Goal: Task Accomplishment & Management: Manage account settings

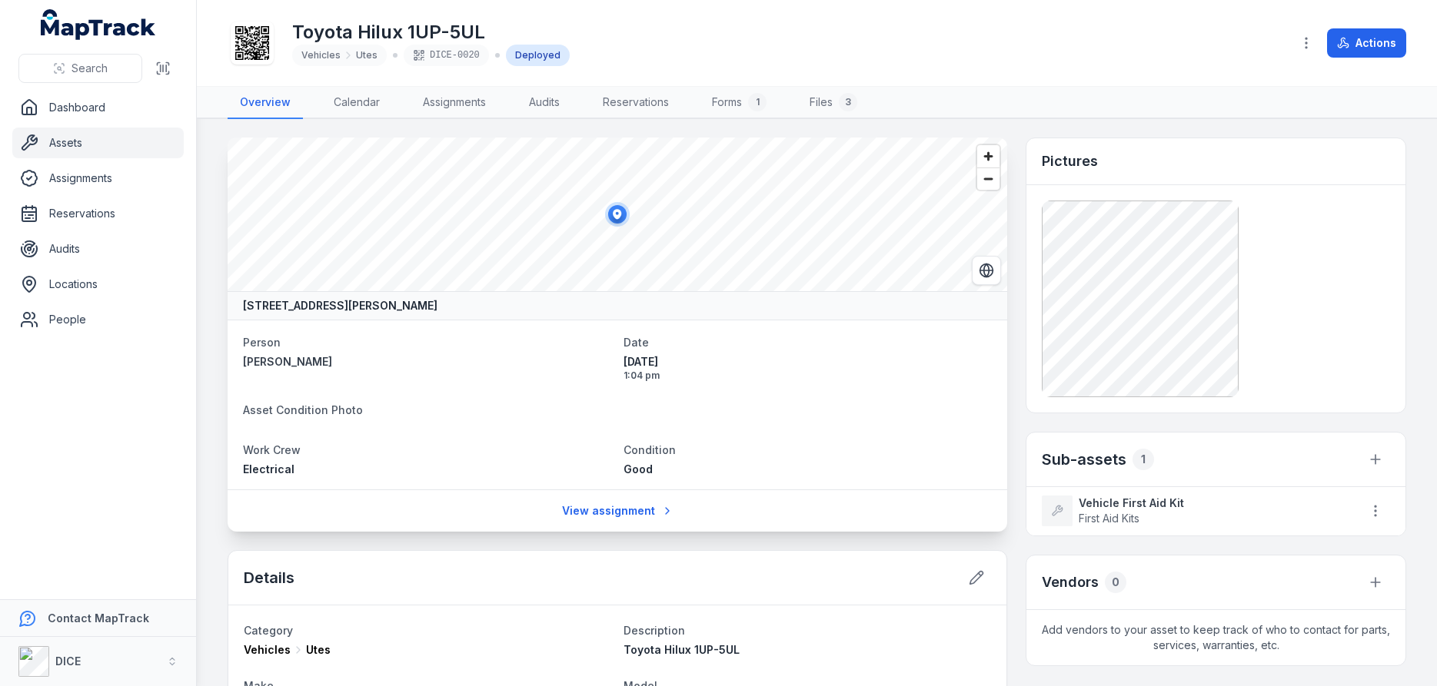
click at [71, 144] on link "Assets" at bounding box center [97, 143] width 171 height 31
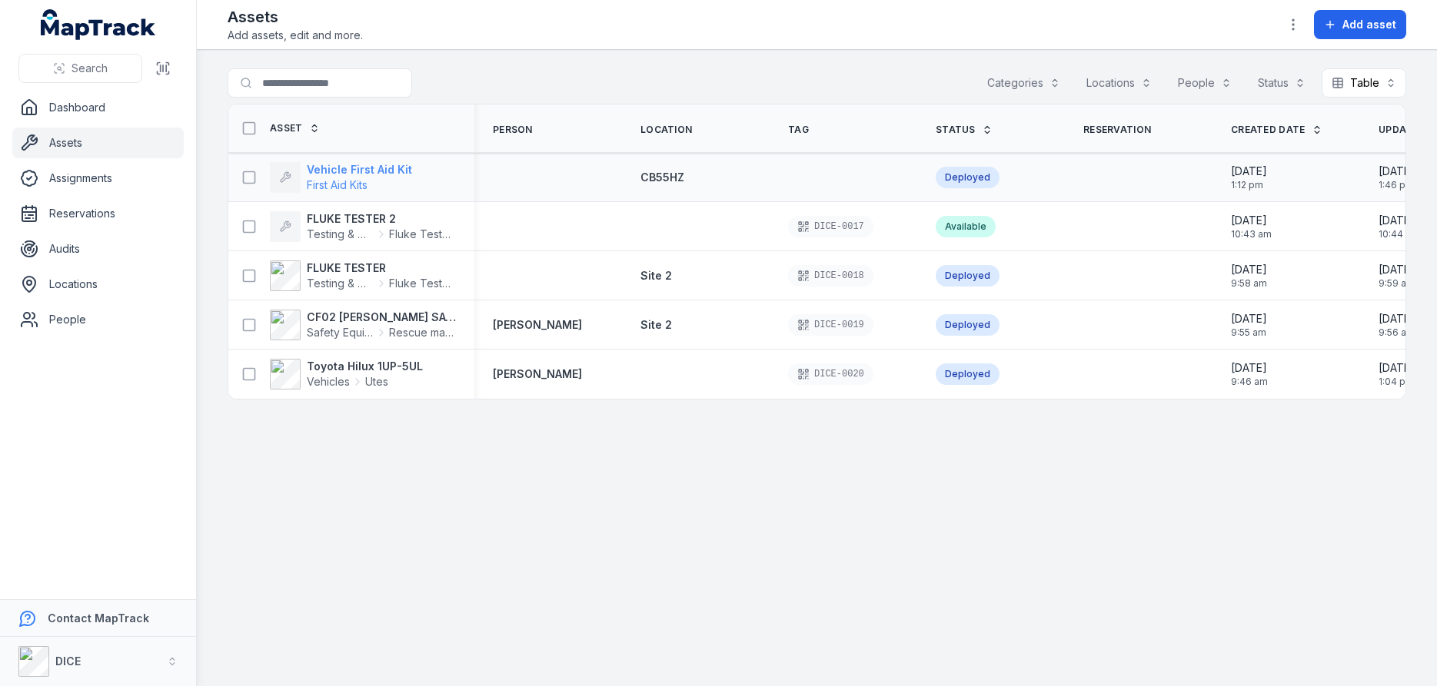
click at [354, 170] on strong "Vehicle First Aid Kit" at bounding box center [359, 169] width 105 height 15
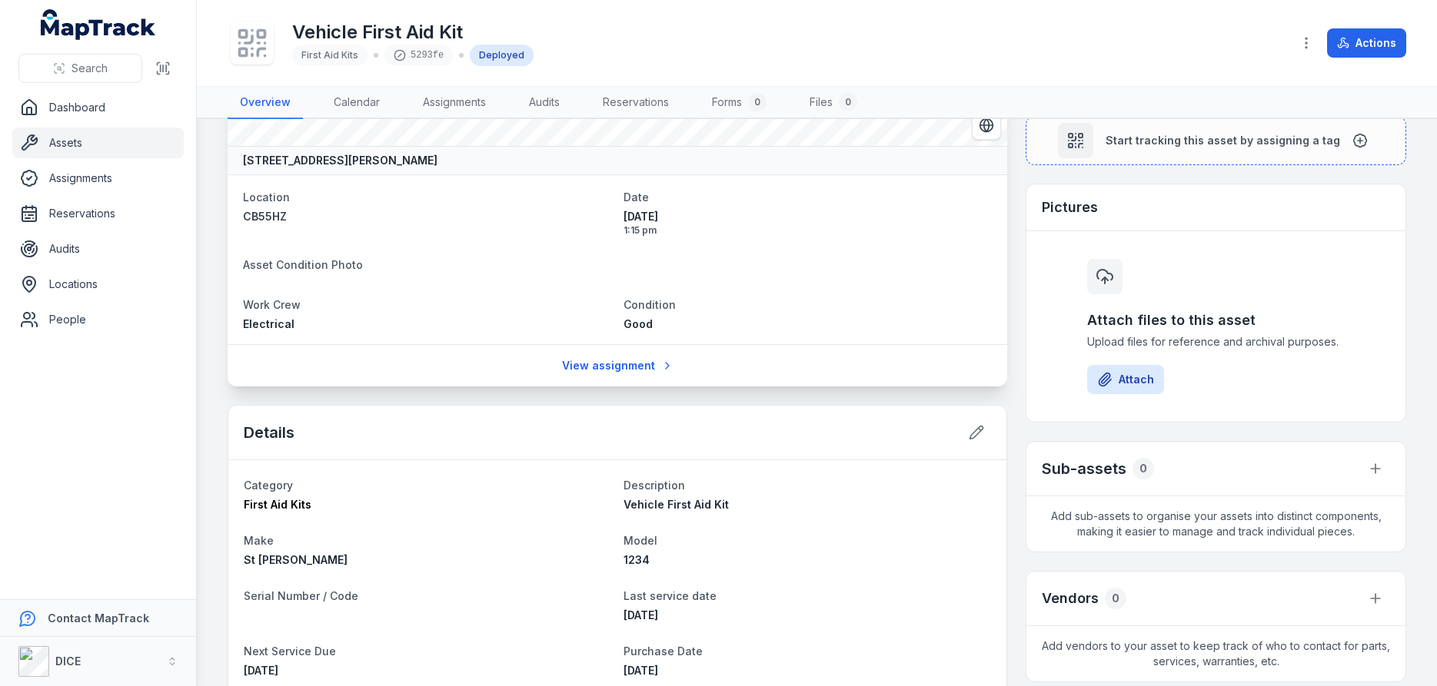
scroll to position [57, 0]
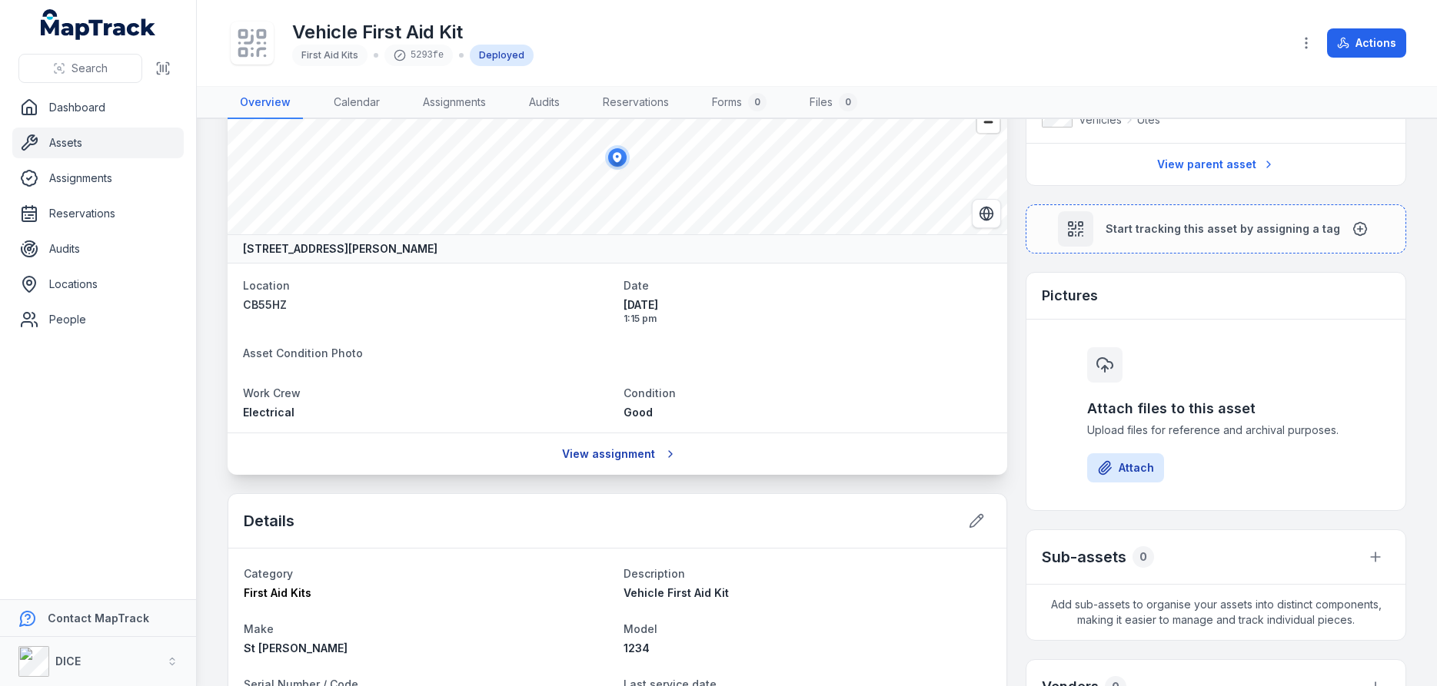
click at [630, 457] on link "View assignment" at bounding box center [617, 454] width 131 height 29
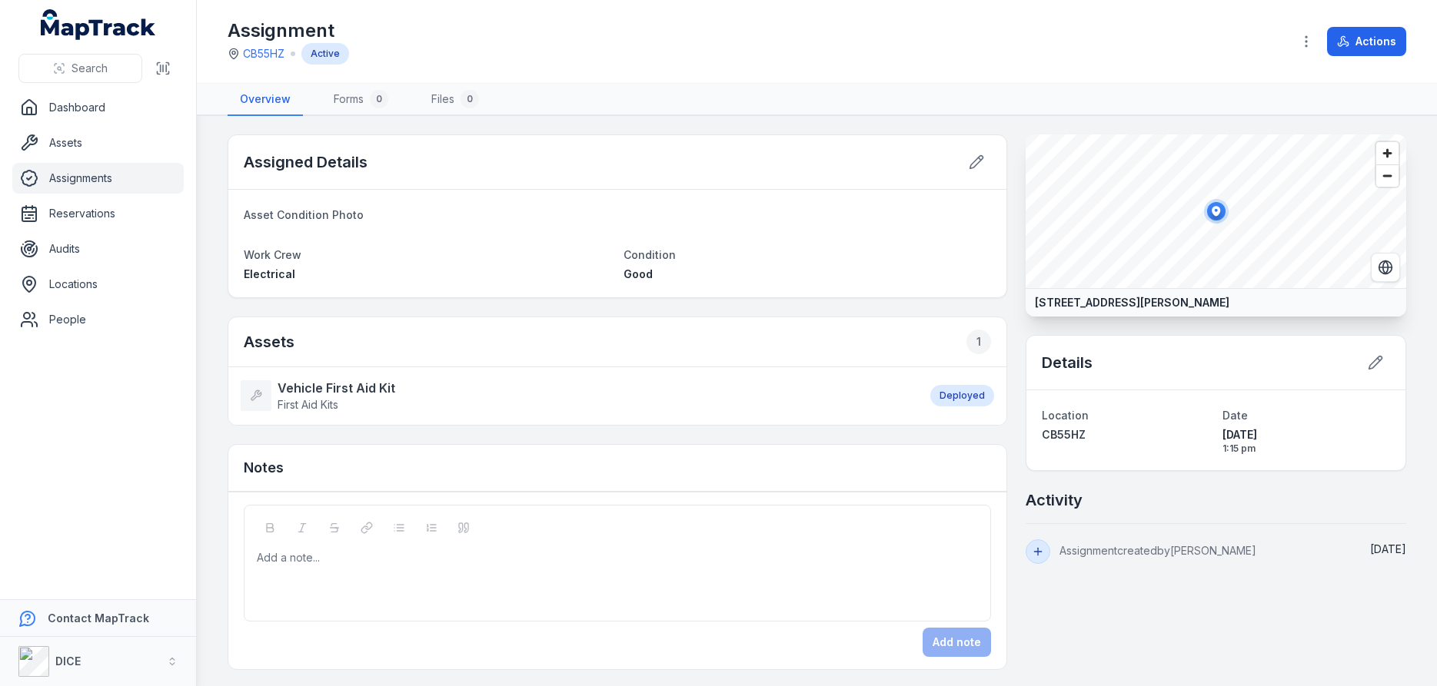
scroll to position [2, 0]
click at [307, 384] on strong "Vehicle First Aid Kit" at bounding box center [337, 386] width 118 height 18
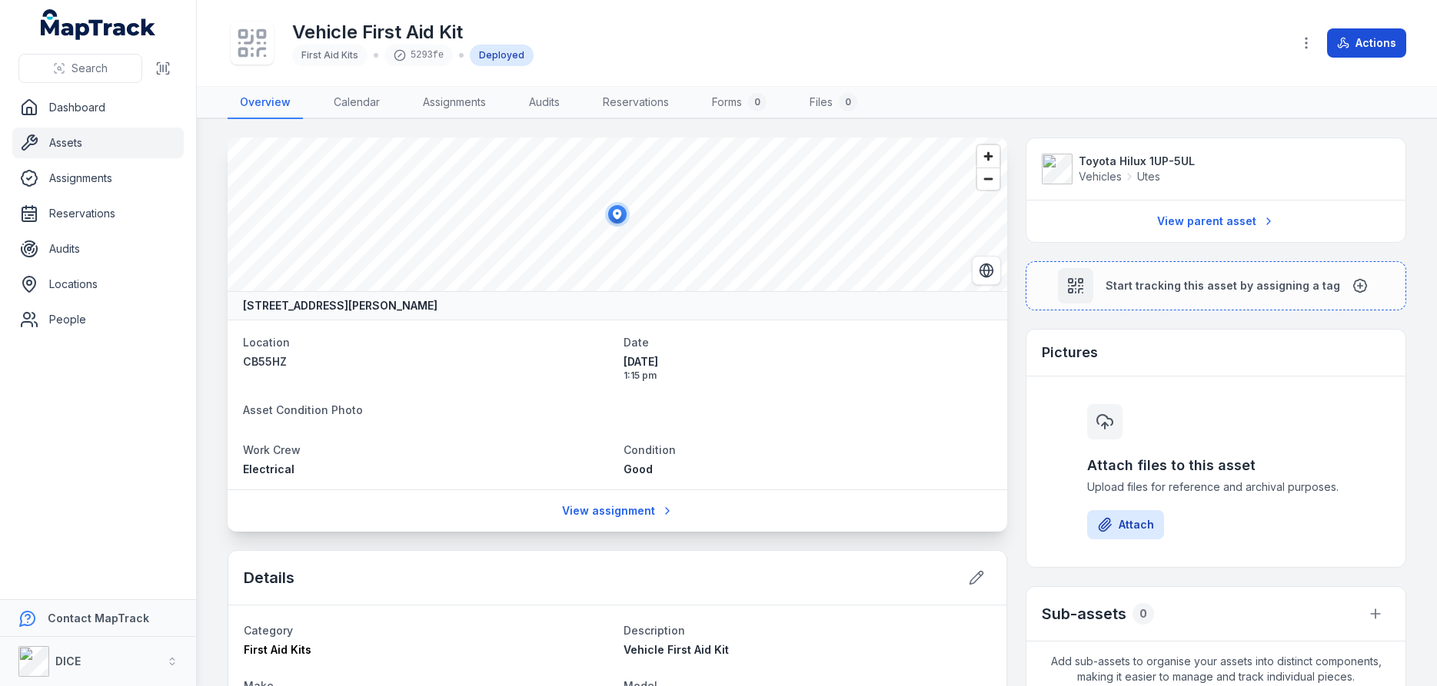
click at [1361, 45] on button "Actions" at bounding box center [1366, 42] width 79 height 29
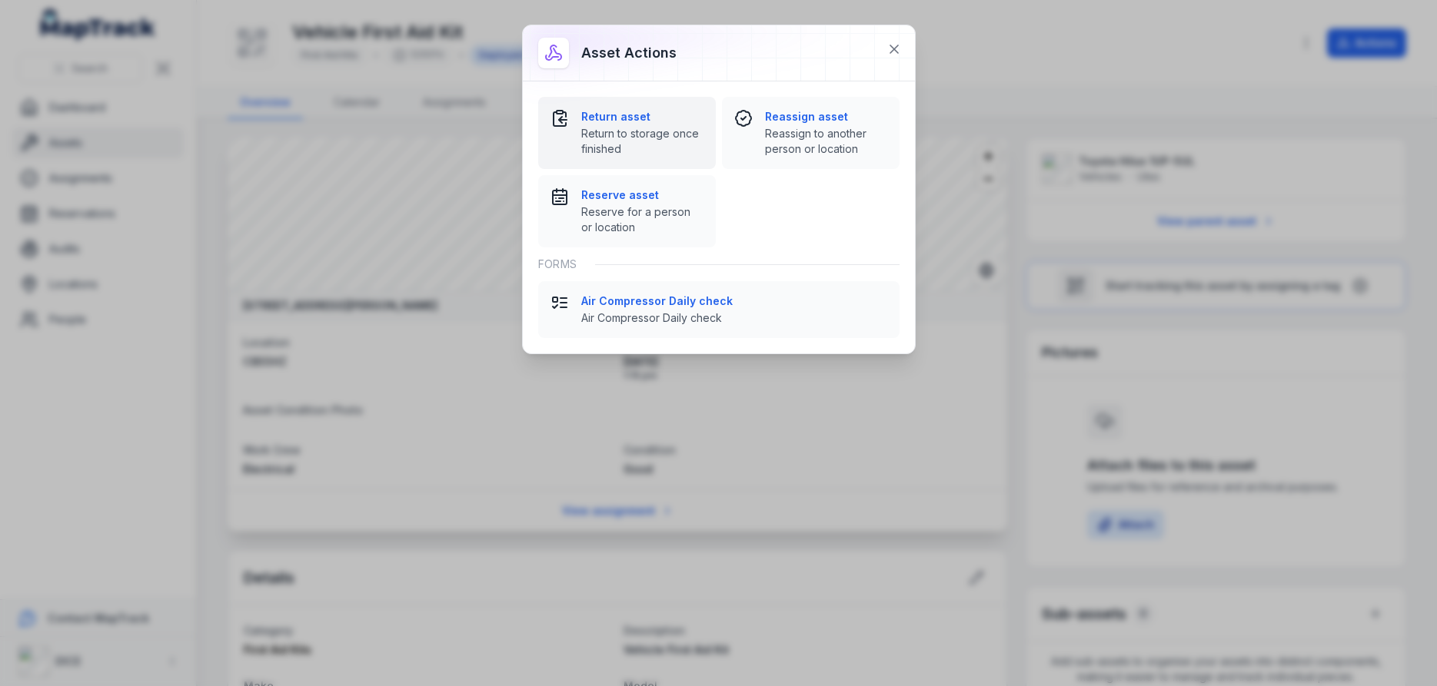
click at [617, 116] on strong "Return asset" at bounding box center [642, 116] width 122 height 15
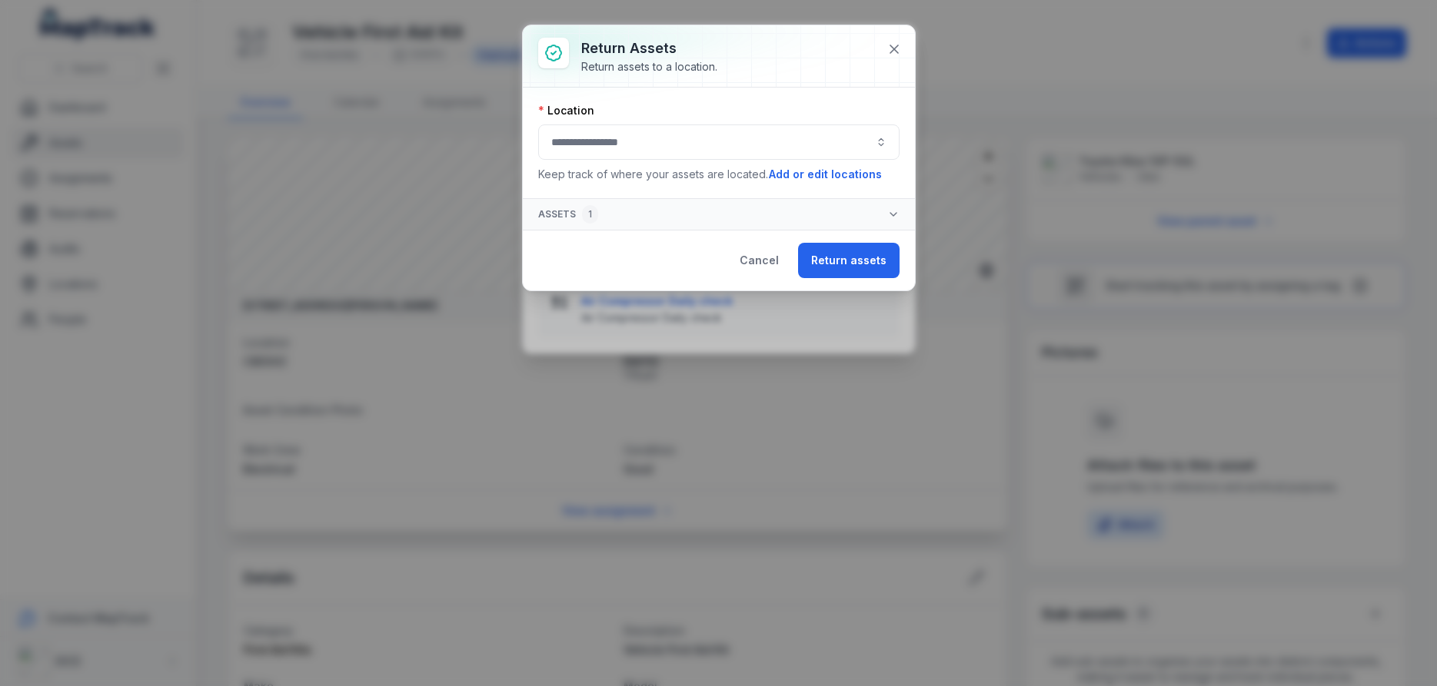
click at [879, 141] on button "button" at bounding box center [718, 142] width 361 height 35
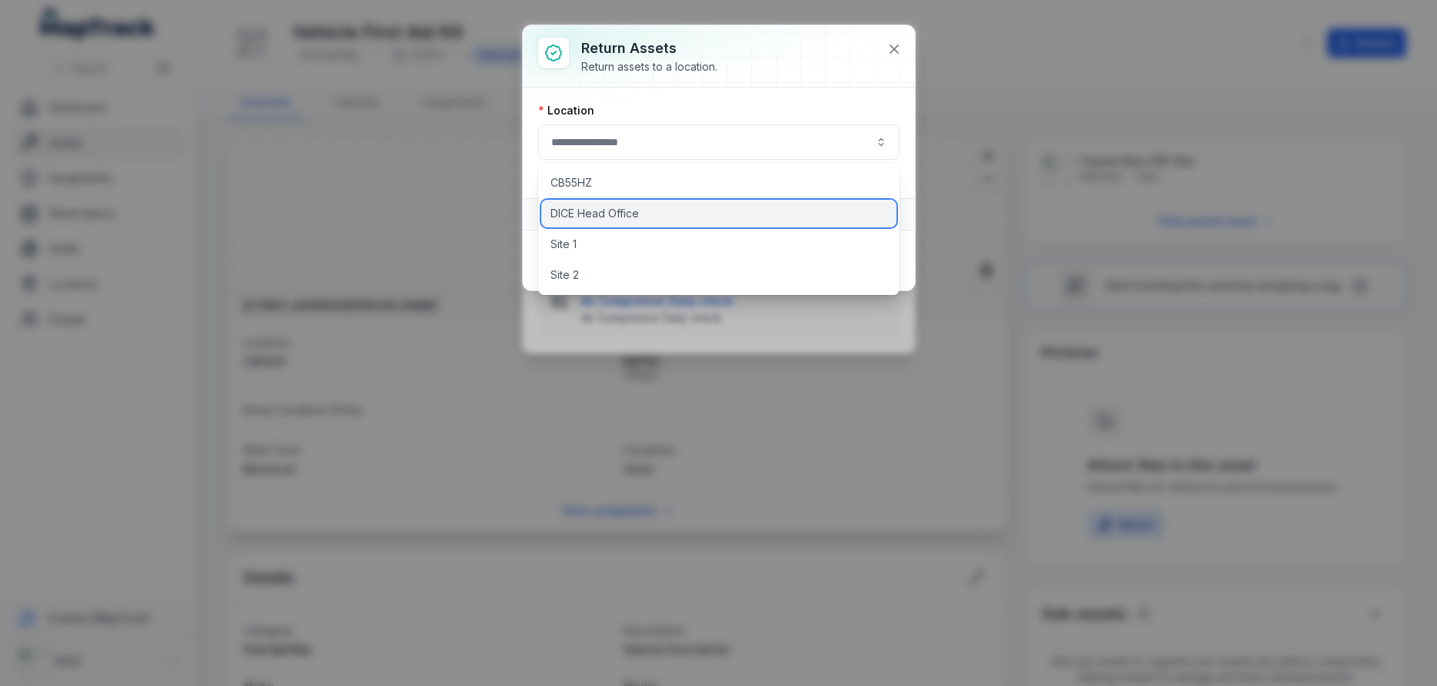
click at [613, 211] on span "DICE Head Office" at bounding box center [594, 213] width 88 height 15
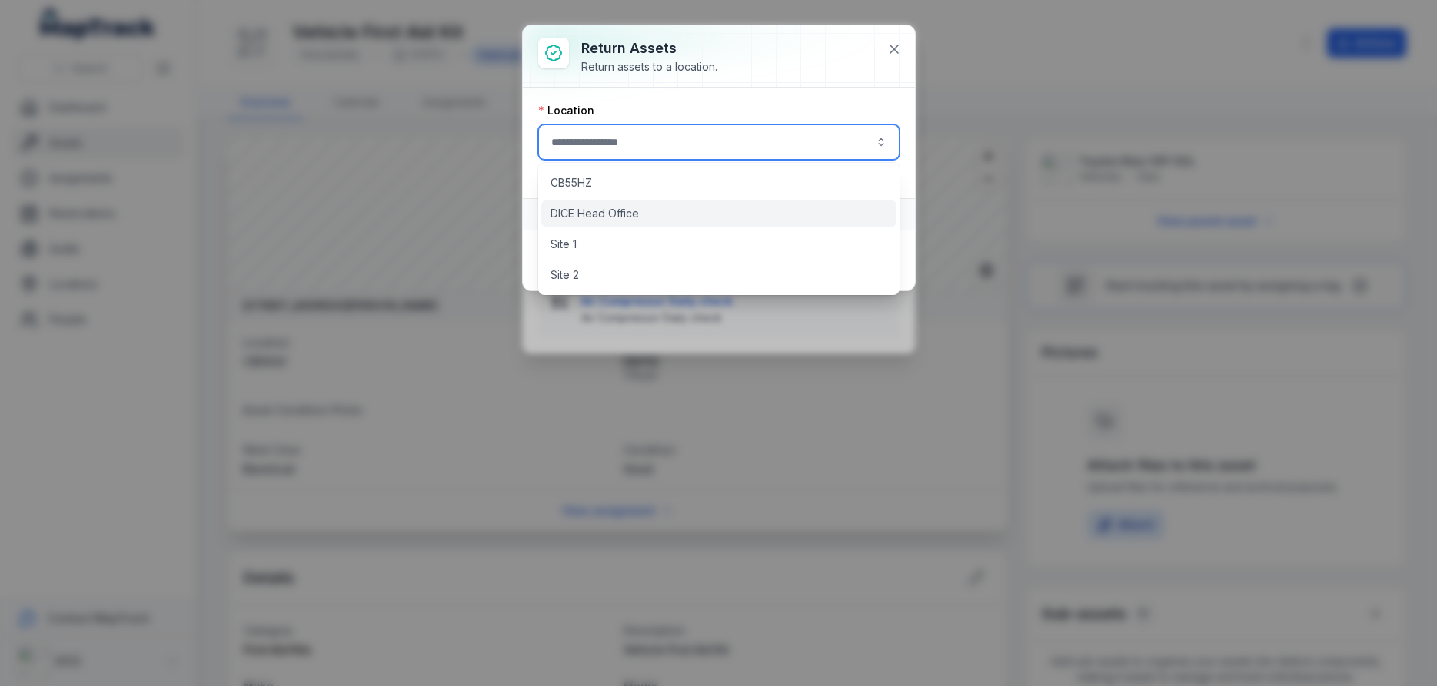
type input "**********"
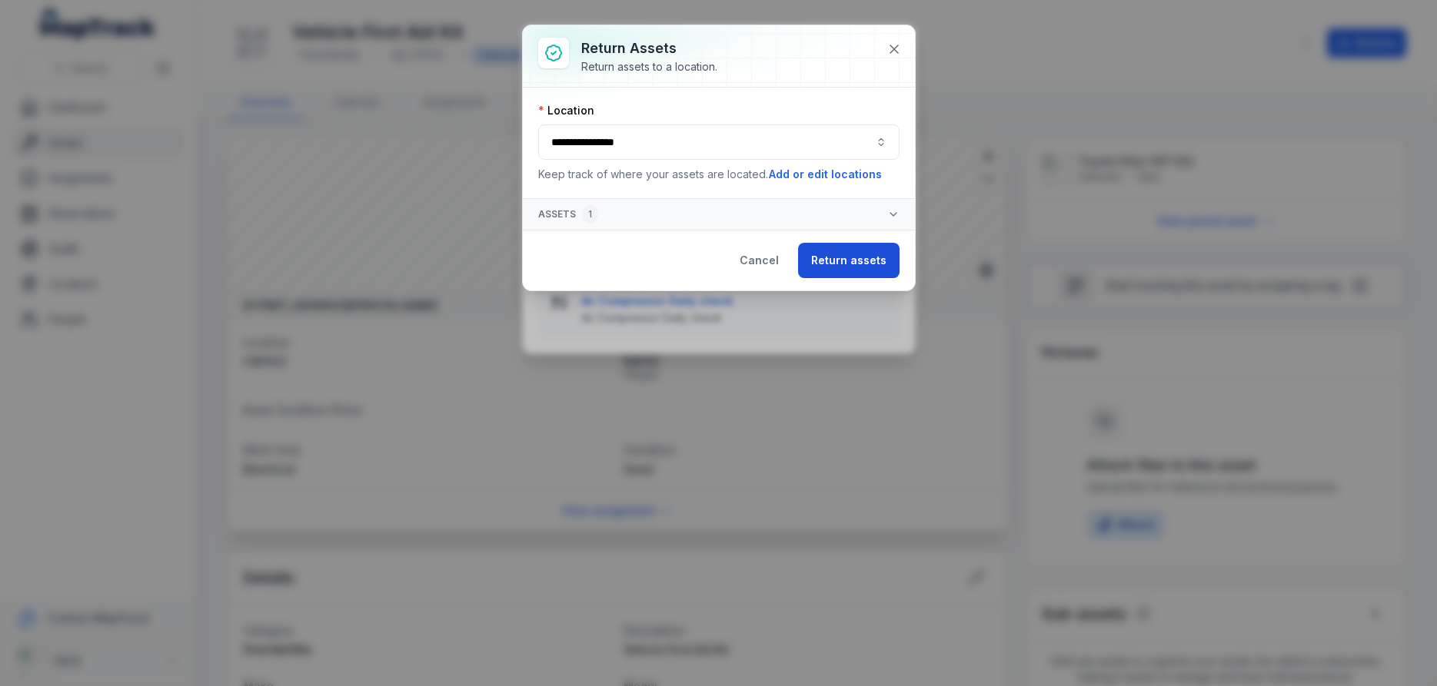
click at [860, 261] on button "Return assets" at bounding box center [848, 260] width 101 height 35
